Goal: Navigation & Orientation: Understand site structure

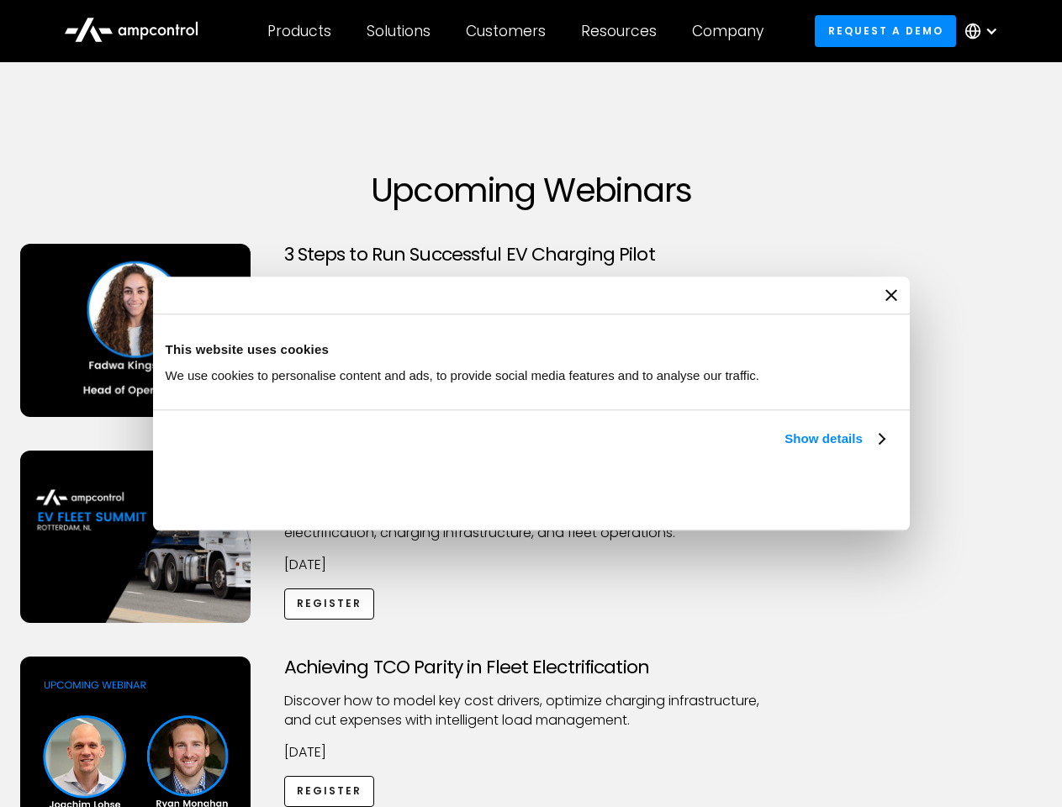
click at [784, 449] on link "Show details" at bounding box center [833, 439] width 99 height 20
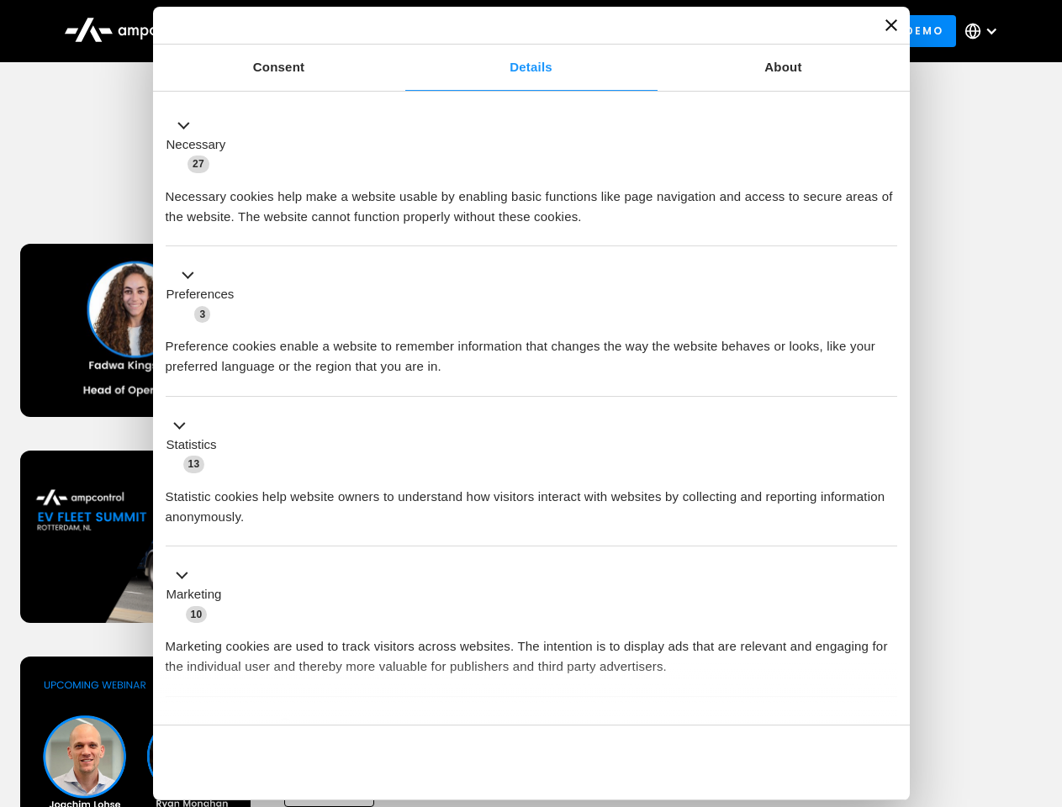
click at [886, 738] on button "Okay" at bounding box center [775, 762] width 241 height 49
click at [1043, 678] on div "Achieving TCO Parity in Fleet Electrification Discover how to model key cost dr…" at bounding box center [531, 789] width 1056 height 264
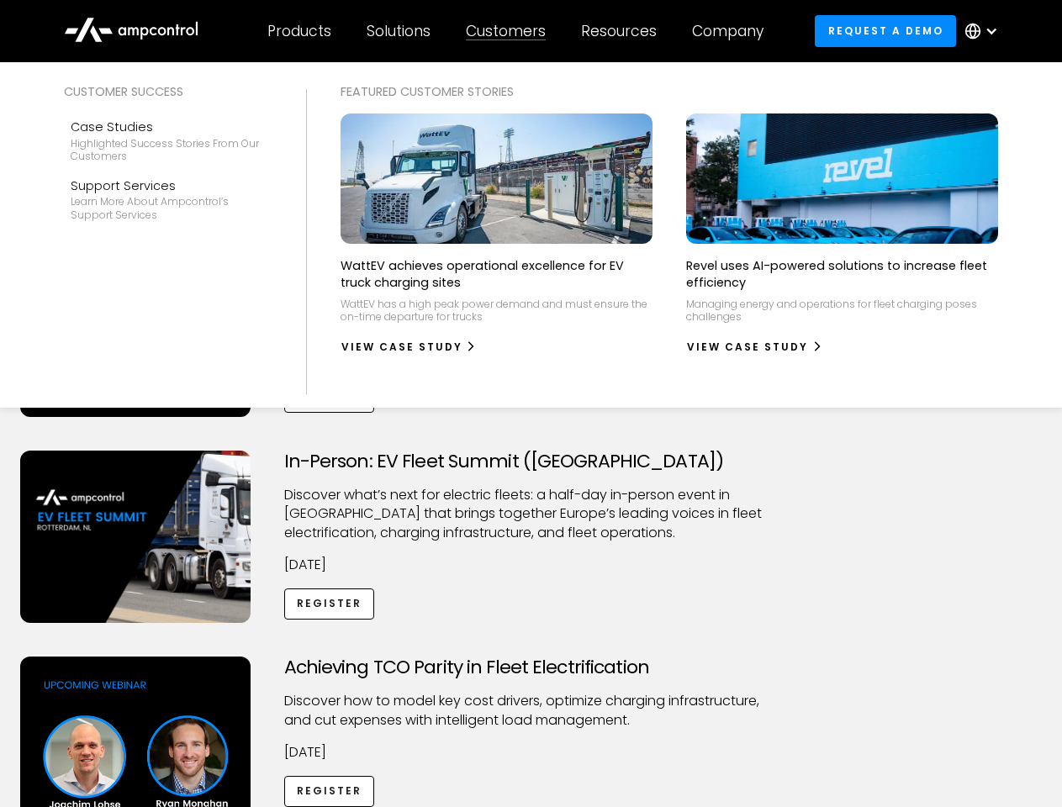
click at [517, 31] on div "Customers" at bounding box center [506, 31] width 80 height 18
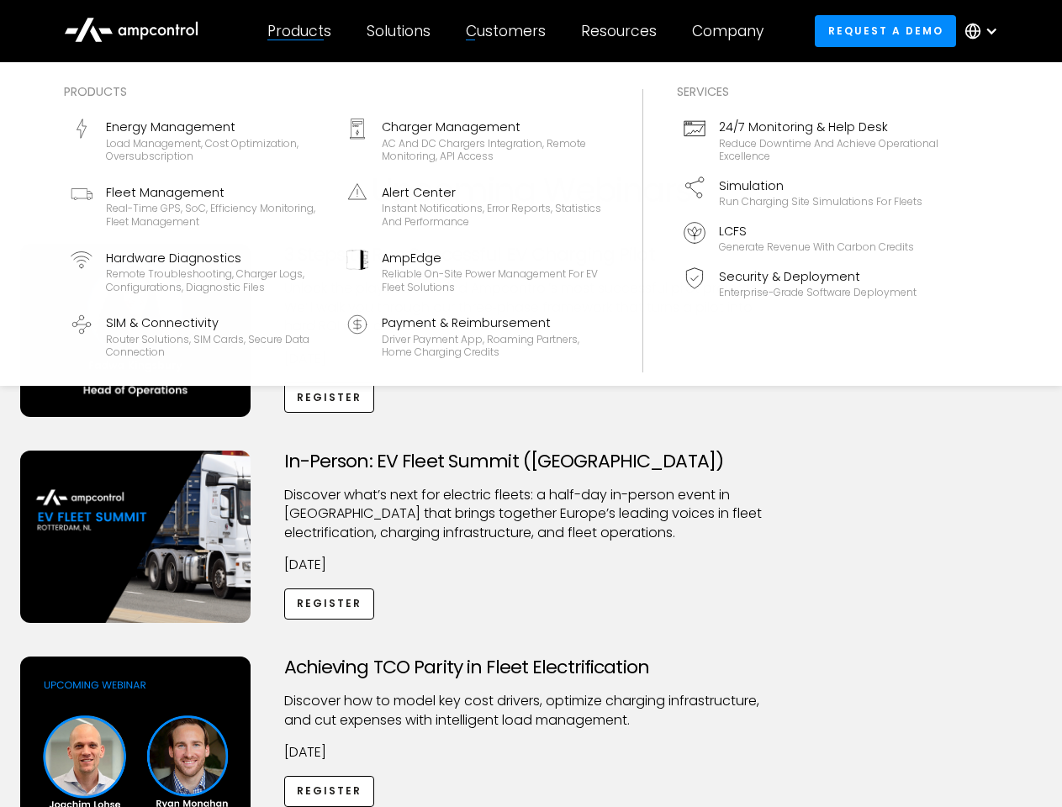
click at [298, 31] on div "Products" at bounding box center [299, 31] width 64 height 18
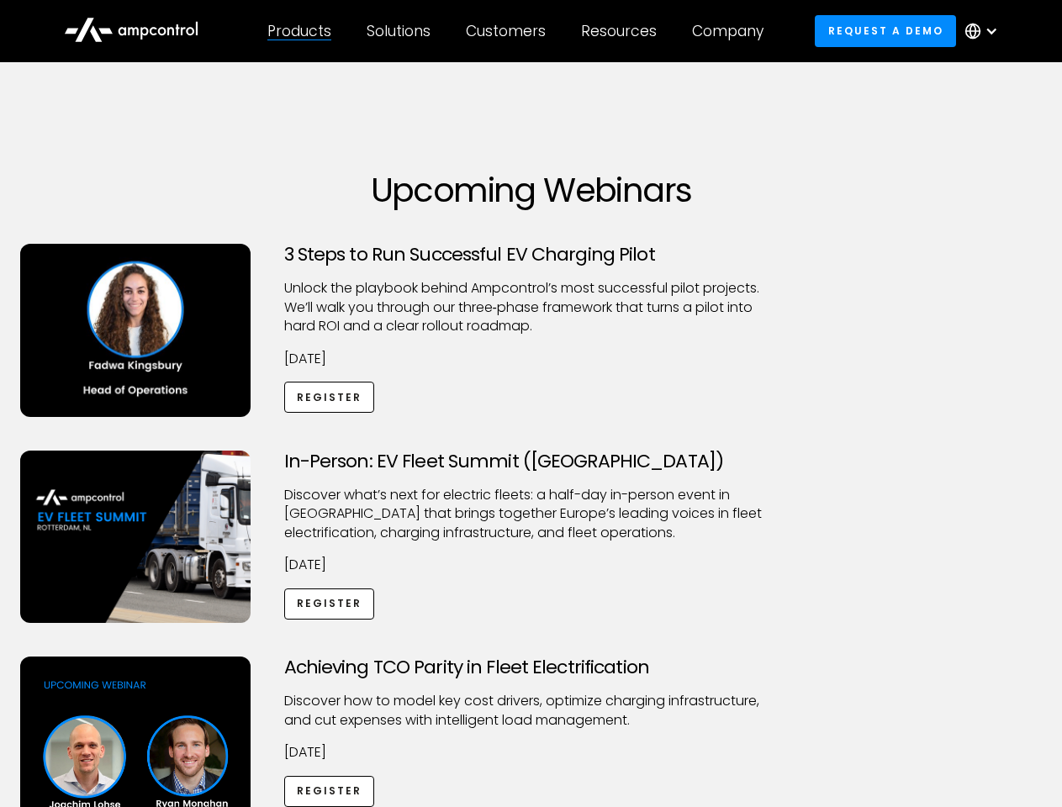
click at [399, 31] on div "Solutions" at bounding box center [399, 31] width 64 height 18
click at [509, 31] on div "Customers" at bounding box center [506, 31] width 80 height 18
click at [622, 31] on div "Resources" at bounding box center [619, 31] width 76 height 18
click at [733, 31] on div "Company" at bounding box center [727, 31] width 71 height 18
click at [985, 31] on div at bounding box center [990, 30] width 13 height 13
